Goal: Find specific page/section: Find specific page/section

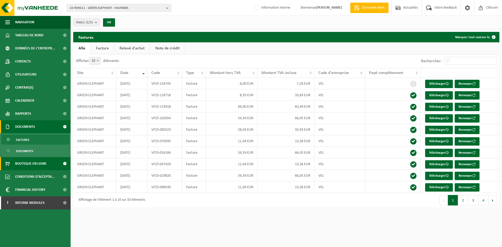
click at [28, 164] on span "Boutique en ligne" at bounding box center [30, 163] width 31 height 13
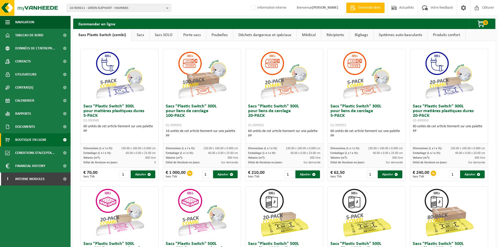
click at [206, 35] on link "Poubelles" at bounding box center [219, 35] width 27 height 12
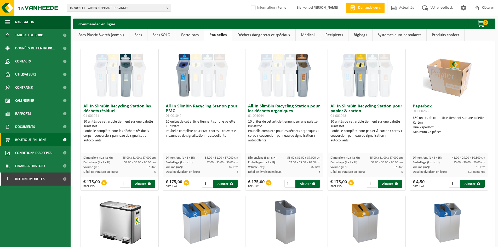
click at [193, 34] on link "Porte-sacs" at bounding box center [190, 35] width 28 height 12
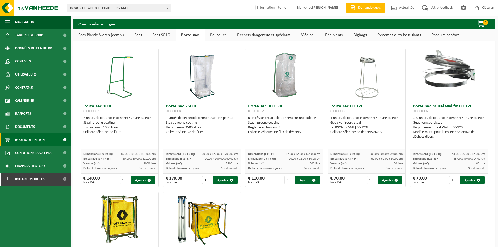
click at [355, 34] on link "Bigbags" at bounding box center [360, 35] width 24 height 12
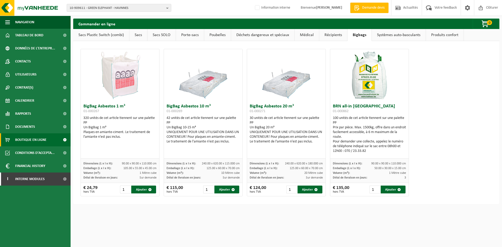
click at [334, 35] on link "Récipients" at bounding box center [333, 35] width 28 height 12
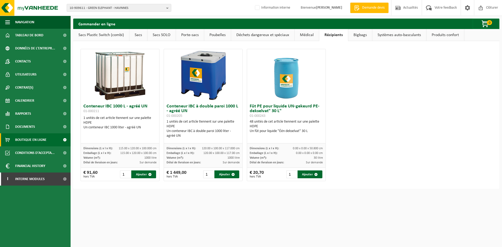
click at [310, 34] on link "Médical" at bounding box center [307, 35] width 24 height 12
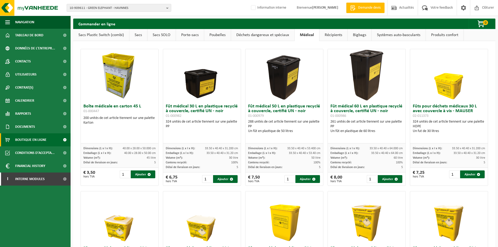
click at [137, 36] on link "Sacs" at bounding box center [138, 35] width 18 height 12
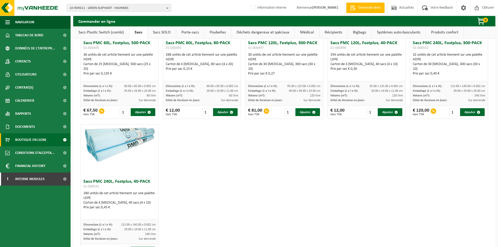
scroll to position [627, 0]
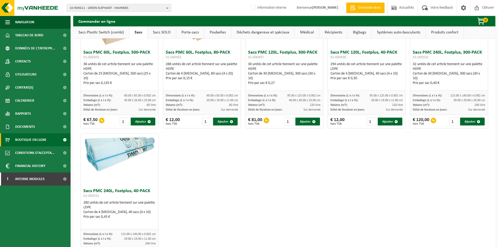
click at [160, 31] on link "Sacs SOLO" at bounding box center [162, 32] width 28 height 12
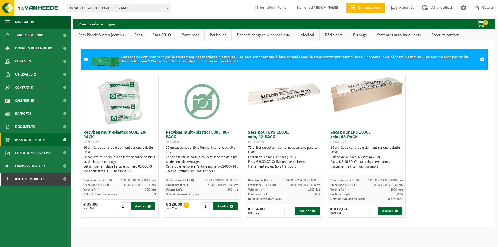
scroll to position [0, 0]
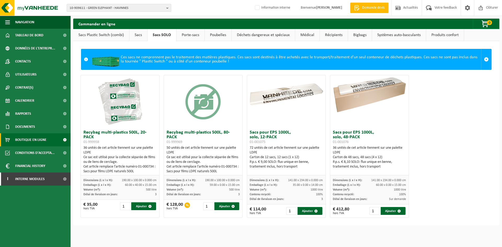
click at [189, 36] on link "Porte-sacs" at bounding box center [190, 35] width 28 height 12
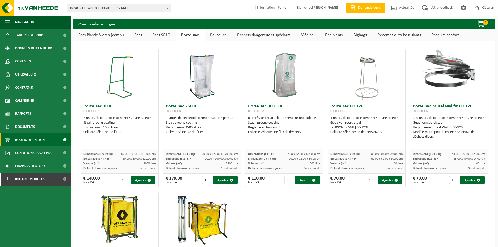
click at [217, 37] on link "Poubelles" at bounding box center [218, 35] width 27 height 12
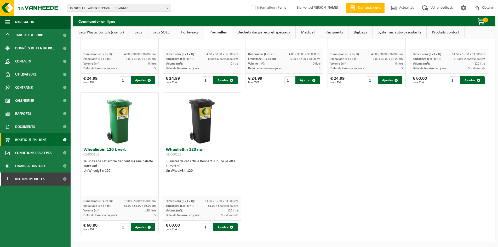
click at [253, 34] on link "Déchets dangereux et spéciaux" at bounding box center [263, 32] width 63 height 12
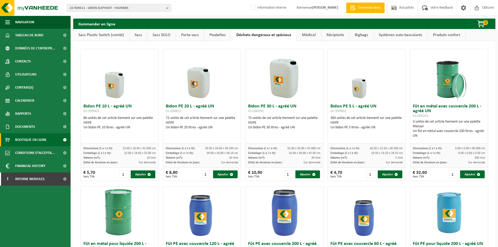
click at [305, 33] on link "Médical" at bounding box center [309, 35] width 24 height 12
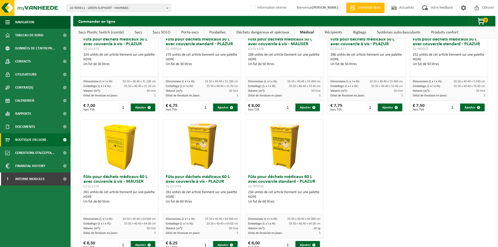
scroll to position [227, 0]
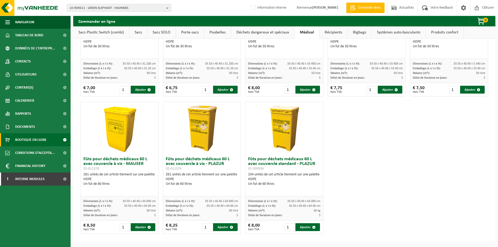
click at [331, 32] on link "Récipients" at bounding box center [333, 32] width 28 height 12
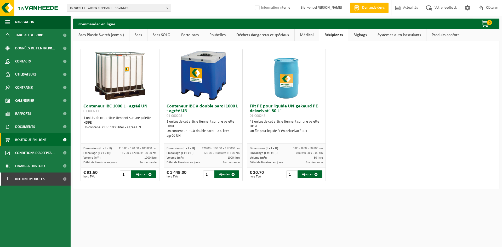
click at [361, 36] on link "Bigbags" at bounding box center [360, 35] width 24 height 12
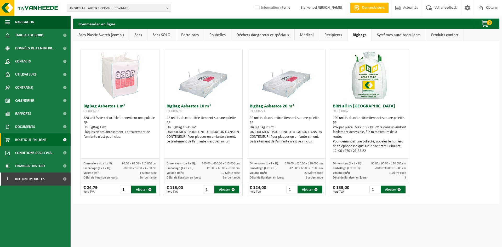
click at [404, 36] on link "Systèmes auto-basculants" at bounding box center [399, 35] width 54 height 12
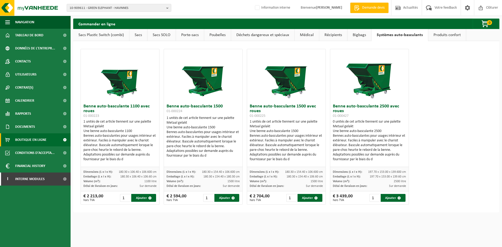
click at [445, 38] on link "Produits confort" at bounding box center [447, 35] width 38 height 12
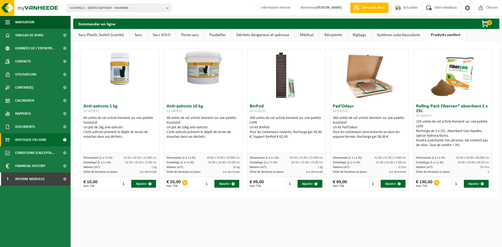
click at [113, 34] on link "Sacs Plastic Switch (combi)" at bounding box center [101, 35] width 56 height 12
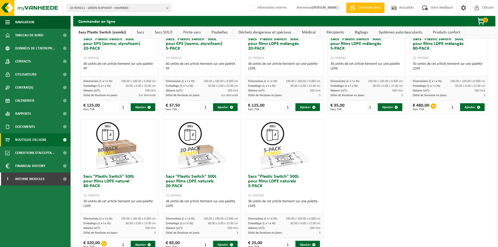
scroll to position [65, 0]
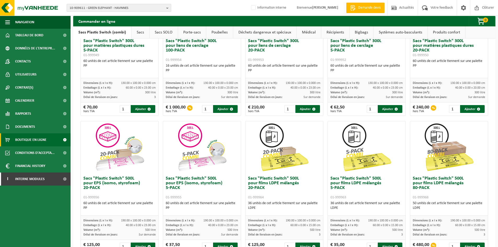
click at [98, 8] on span "10-909611 - GREEN ELEPHANT - HAVINNES" at bounding box center [117, 8] width 95 height 8
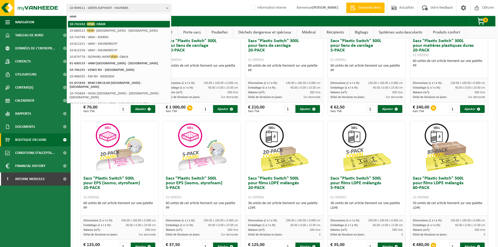
type input "vewi"
click at [96, 23] on strong "10-742242 - VEWI - OBAIX" at bounding box center [88, 24] width 36 height 4
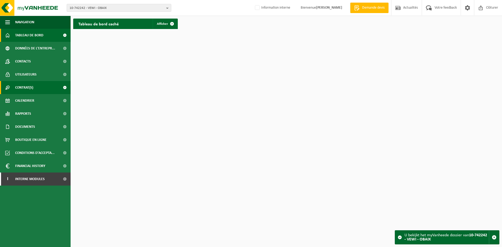
click at [36, 87] on link "Contrat(s)" at bounding box center [35, 87] width 71 height 13
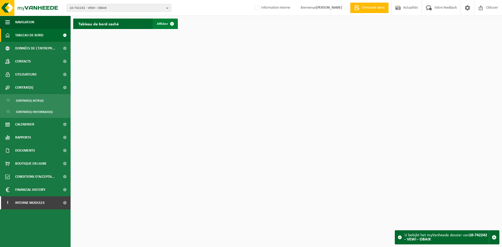
click at [164, 23] on span "Afficher" at bounding box center [162, 23] width 11 height 3
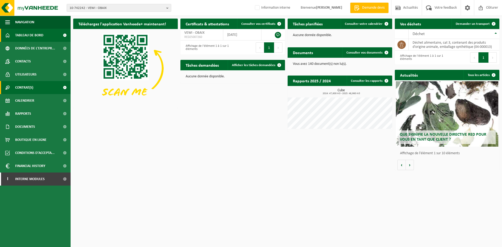
click at [32, 86] on span "Contrat(s)" at bounding box center [24, 87] width 18 height 13
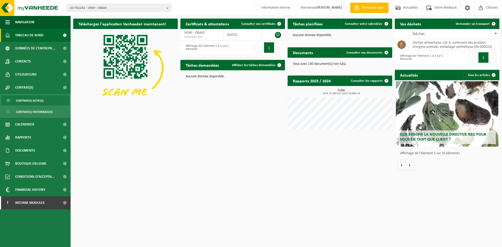
click at [29, 97] on span "Contrat(s) actif(s)" at bounding box center [30, 101] width 28 height 10
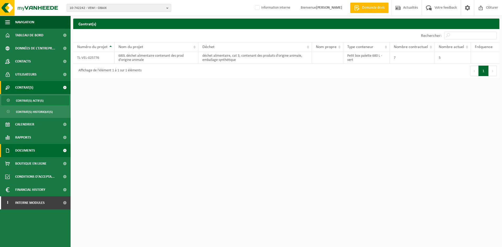
click at [30, 152] on span "Documents" at bounding box center [25, 150] width 20 height 13
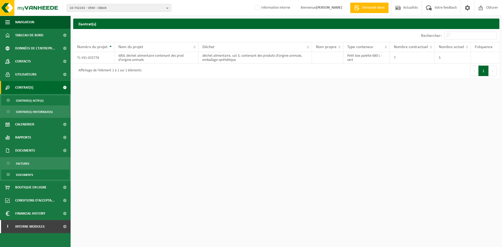
click at [31, 174] on span "Documents" at bounding box center [24, 175] width 17 height 10
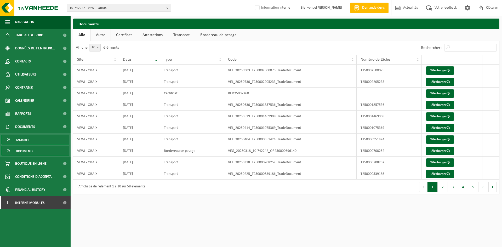
click at [28, 140] on span "Factures" at bounding box center [22, 140] width 13 height 10
